Goal: Information Seeking & Learning: Check status

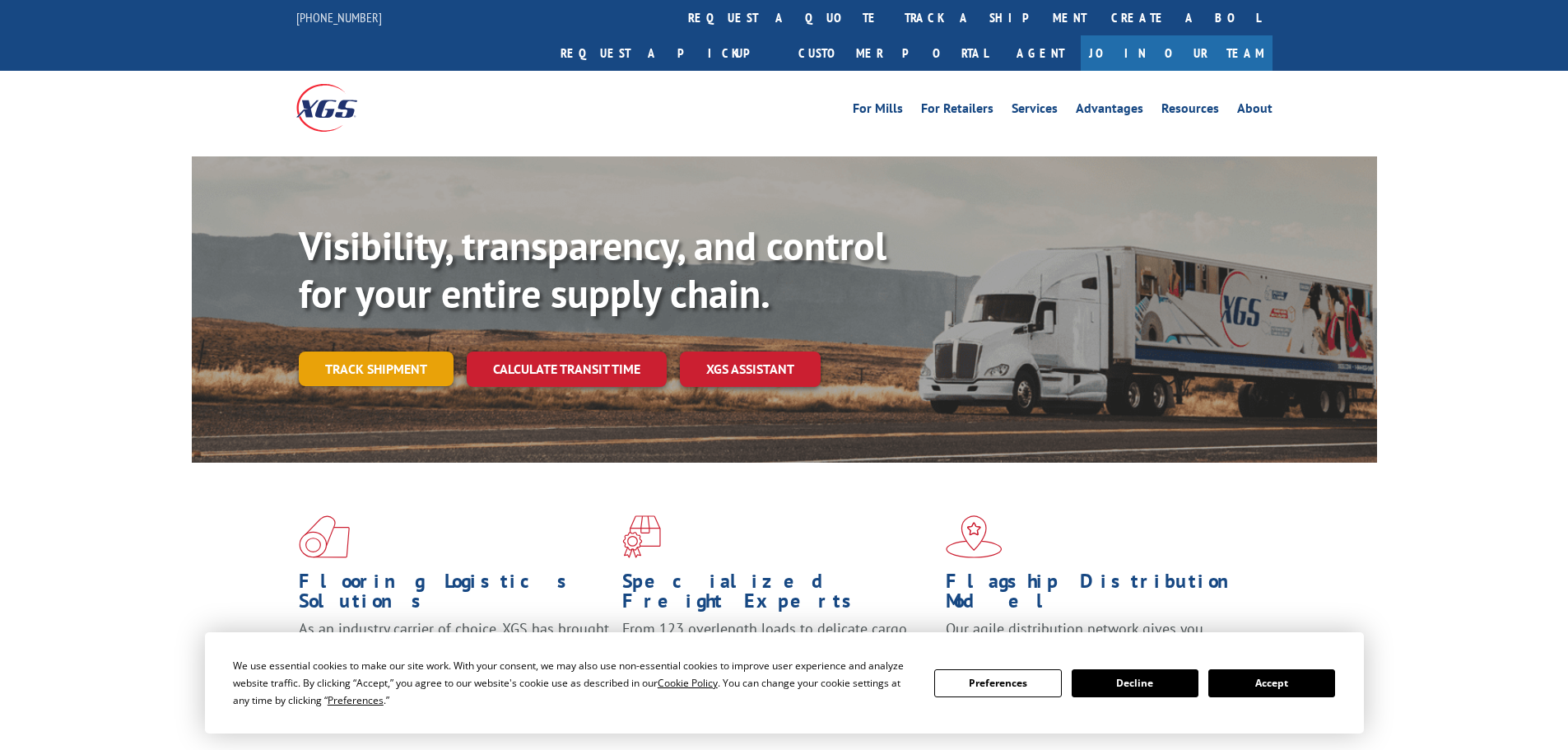
click at [337, 352] on link "Track shipment" at bounding box center [376, 369] width 155 height 35
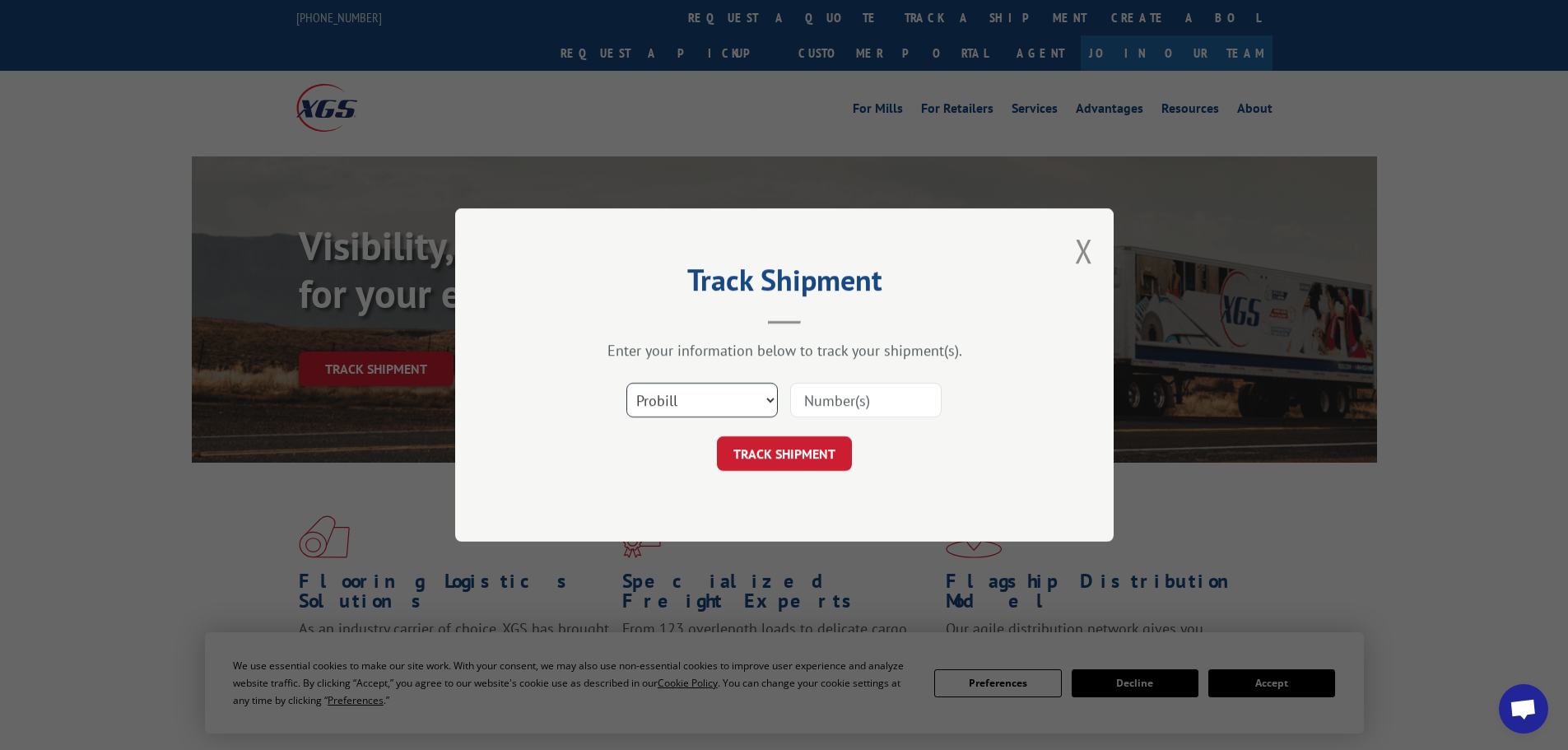
click at [719, 399] on select "Select category... Probill BOL PO" at bounding box center [702, 400] width 152 height 35
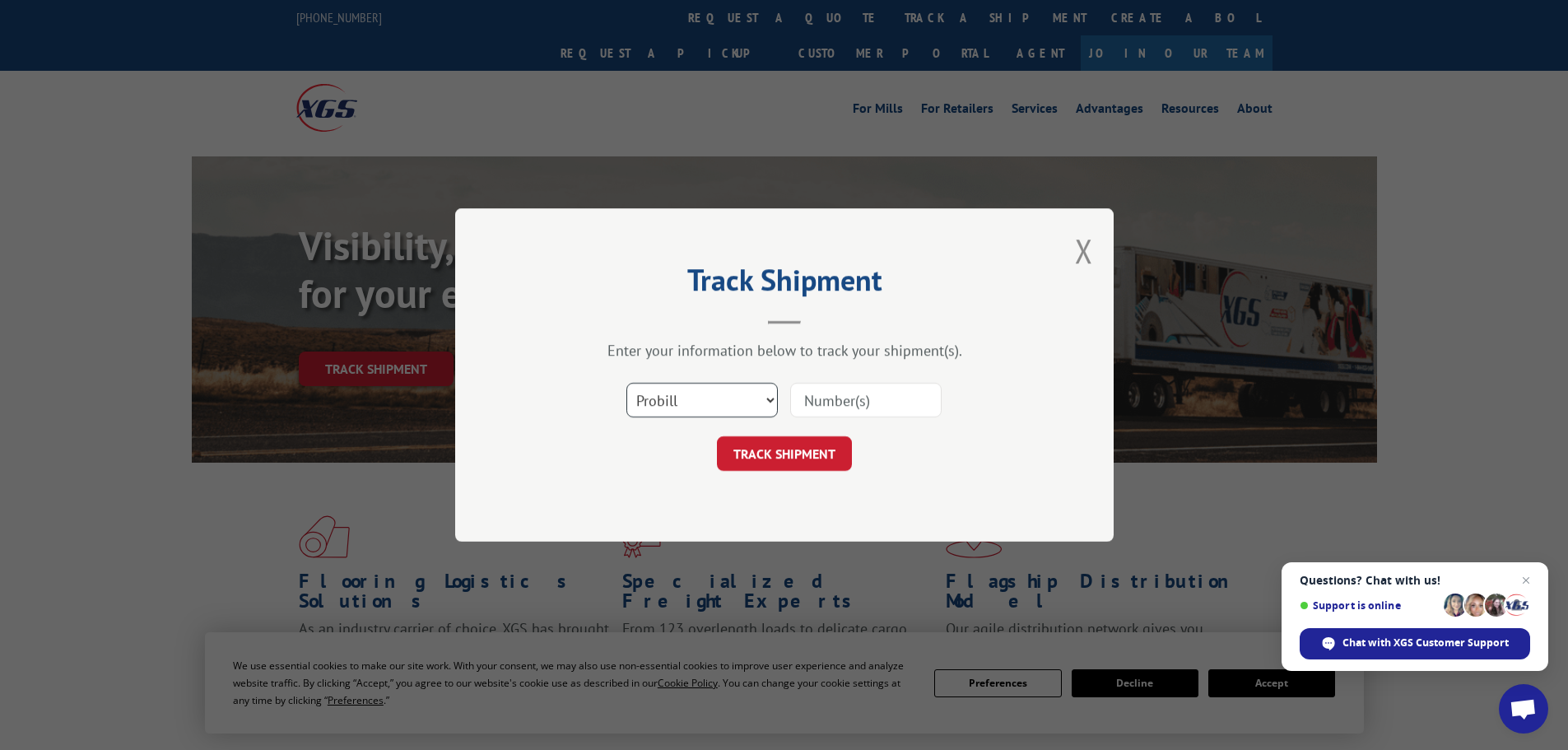
select select "bol"
click at [626, 382] on select "Select category... Probill BOL PO" at bounding box center [702, 400] width 152 height 35
click at [851, 400] on input at bounding box center [866, 400] width 152 height 35
paste input "097199"
type input "097199"
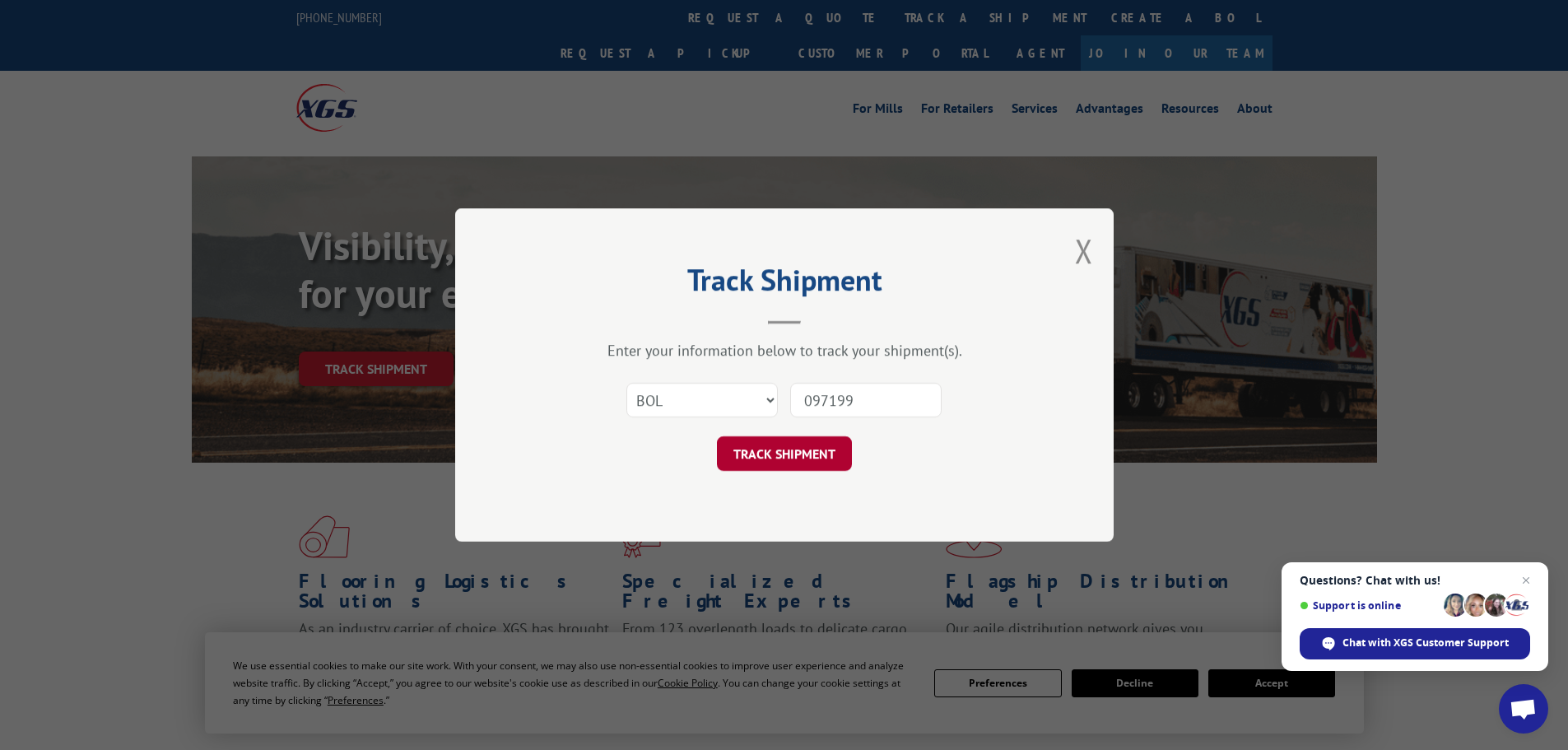
click at [777, 449] on button "TRACK SHIPMENT" at bounding box center [784, 454] width 135 height 35
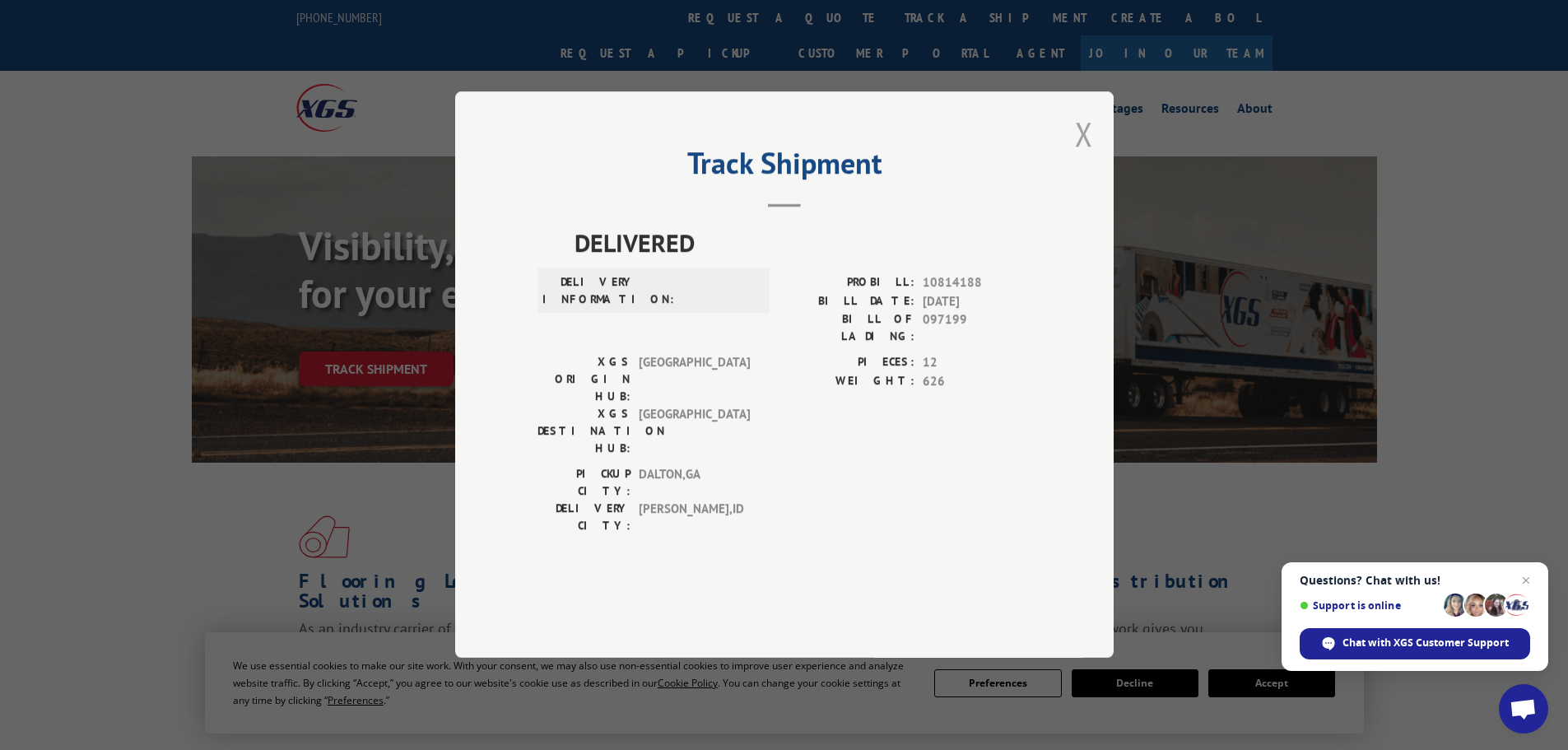
click at [1085, 156] on button "Close modal" at bounding box center [1084, 134] width 18 height 44
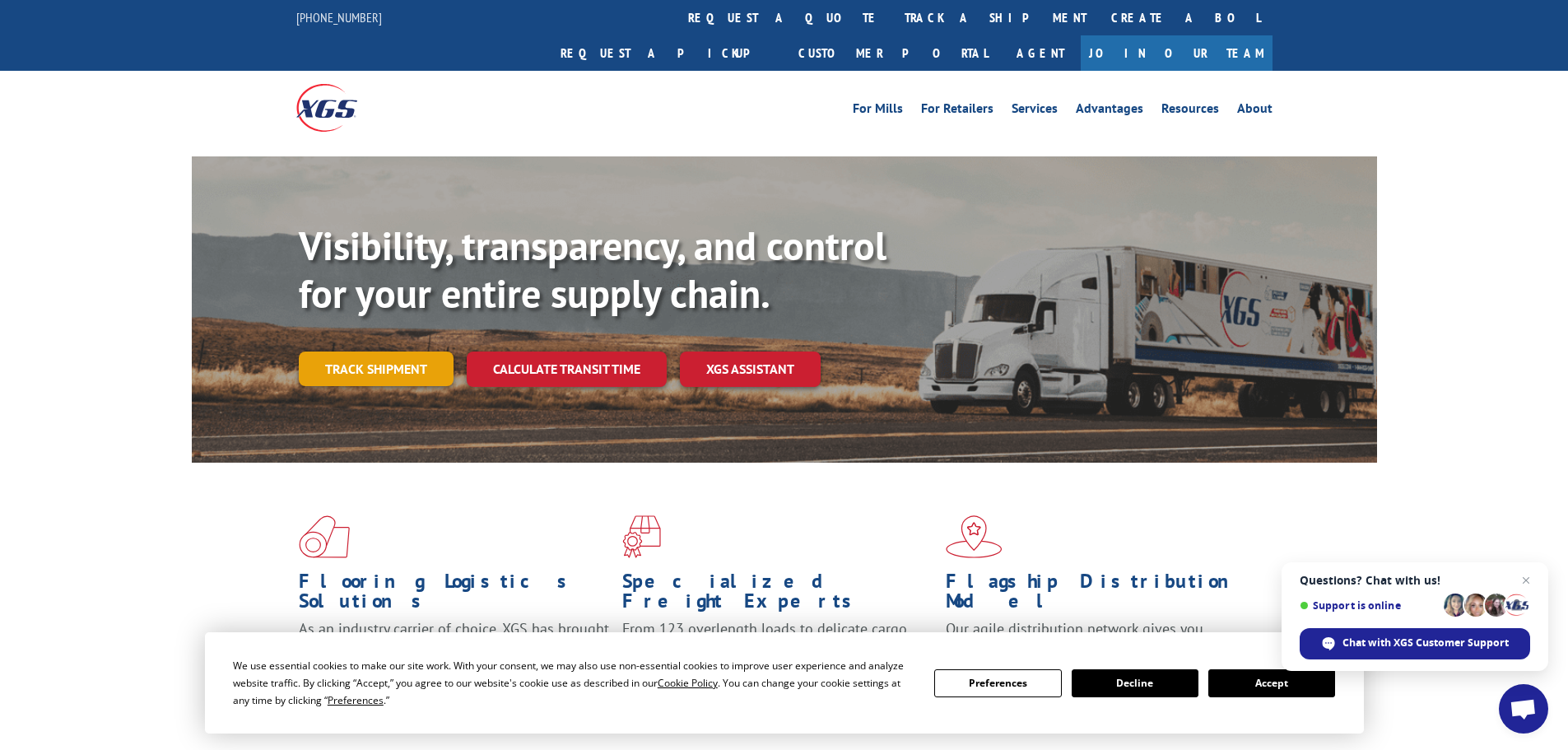
click at [382, 352] on link "Track shipment" at bounding box center [376, 369] width 155 height 35
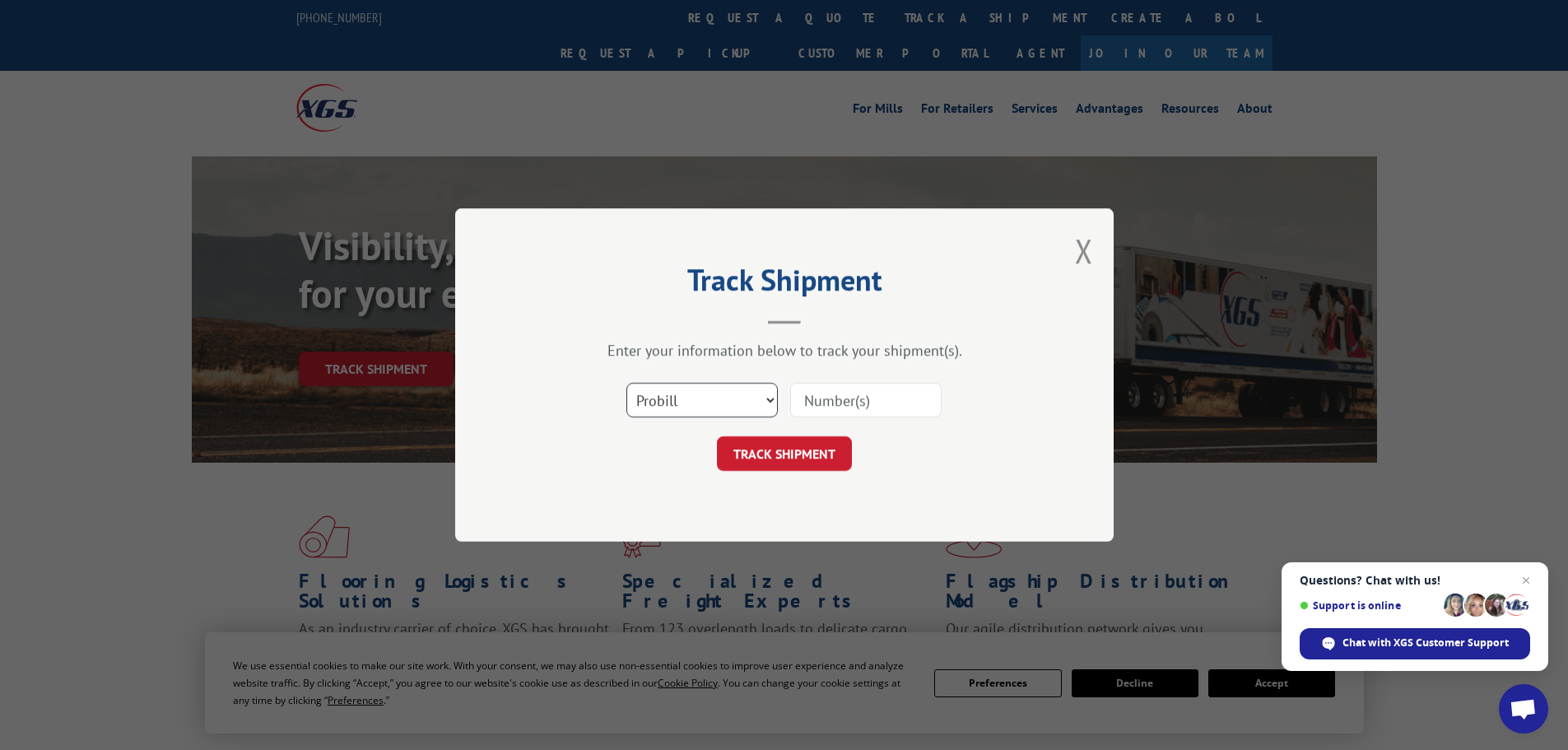
click at [703, 390] on select "Select category... Probill BOL PO" at bounding box center [702, 400] width 152 height 35
select select "bol"
click at [626, 382] on select "Select category... Probill BOL PO" at bounding box center [702, 400] width 152 height 35
click at [832, 404] on input at bounding box center [866, 400] width 152 height 35
paste input "449718"
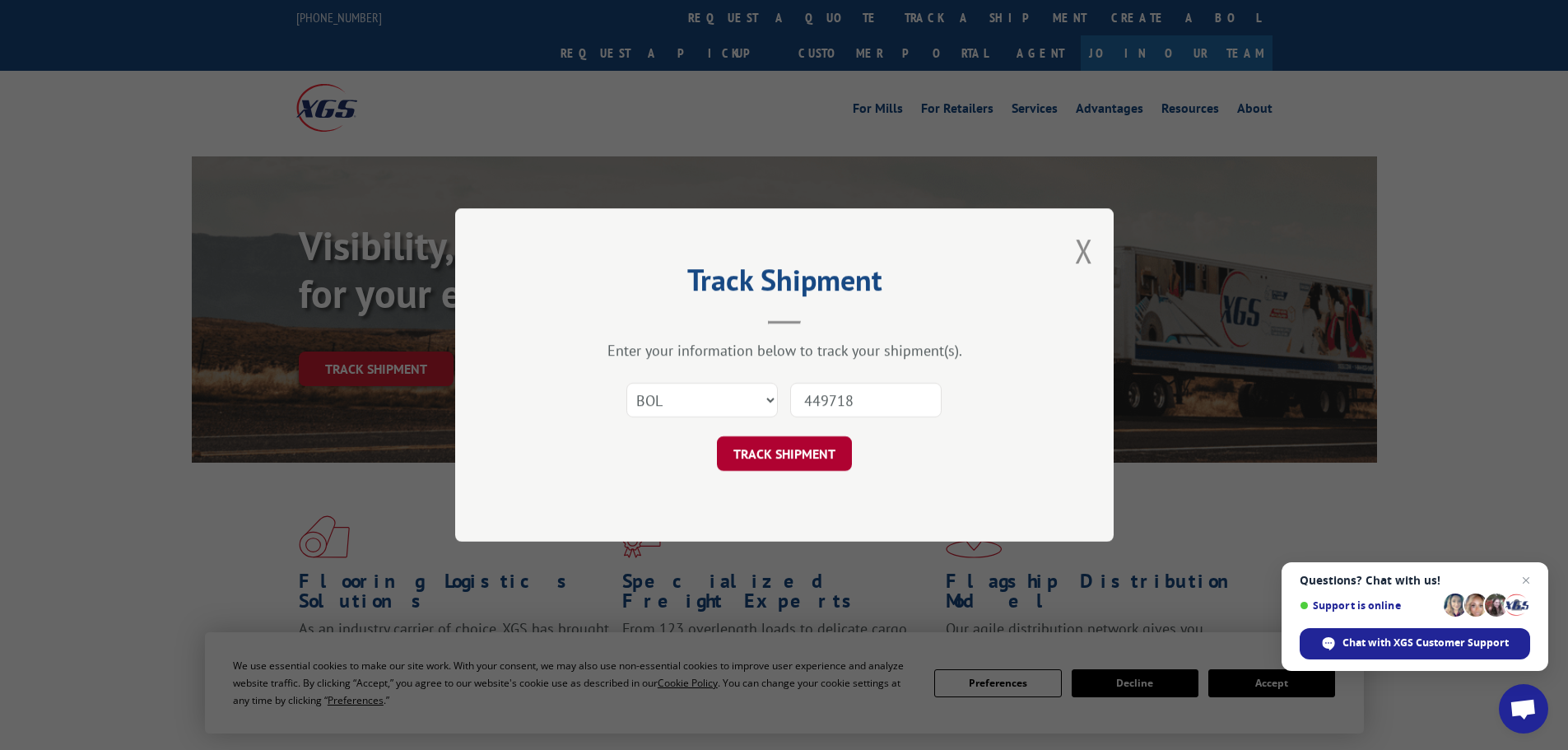
type input "449718"
click at [787, 450] on button "TRACK SHIPMENT" at bounding box center [784, 454] width 135 height 35
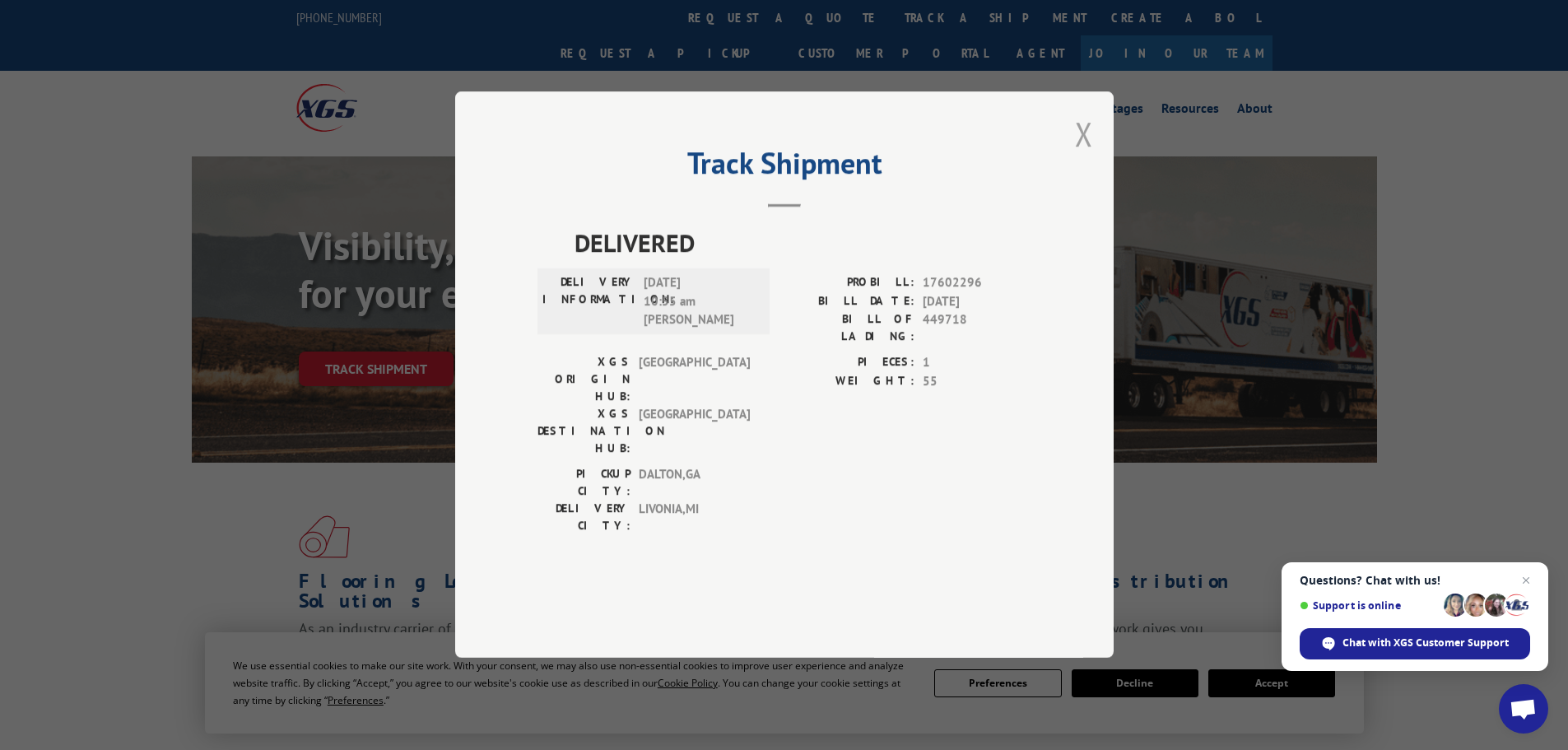
click at [1081, 156] on button "Close modal" at bounding box center [1084, 134] width 18 height 44
